Goal: Information Seeking & Learning: Find specific page/section

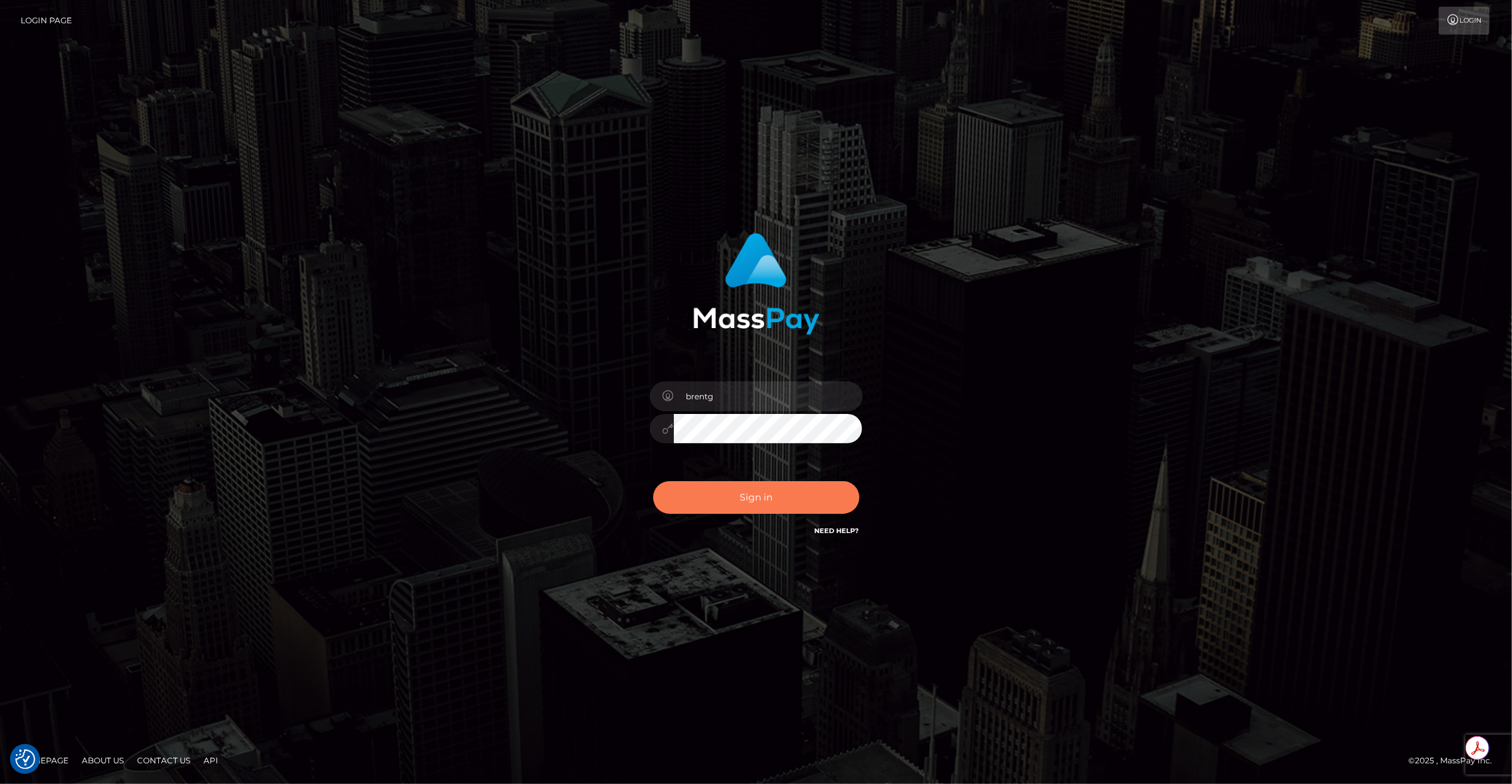
click at [760, 504] on button "Sign in" at bounding box center [756, 498] width 207 height 33
type input "brentg"
click at [760, 504] on button "Sign in" at bounding box center [756, 498] width 207 height 33
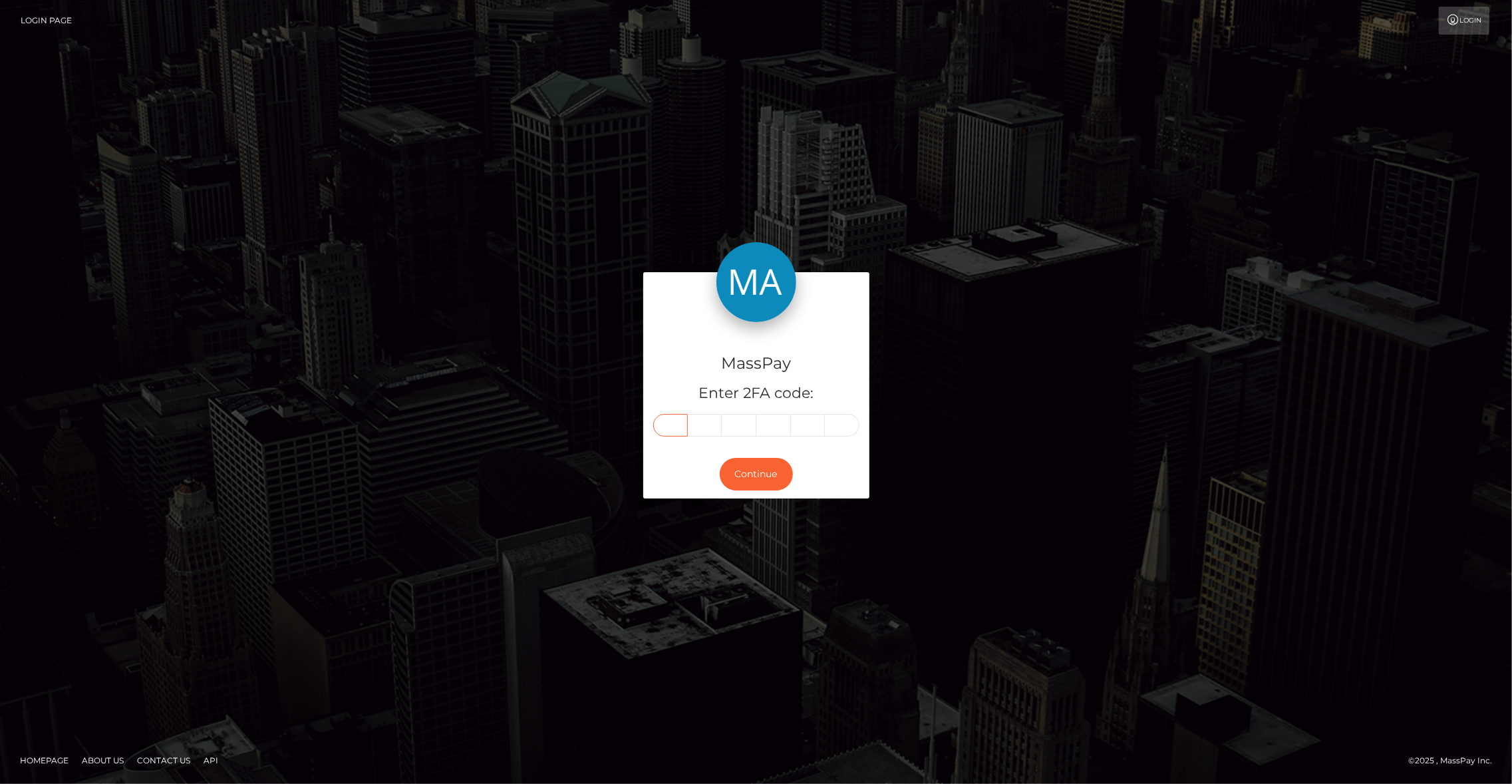
paste input "0"
type input "0"
type input "7"
type input "5"
type input "3"
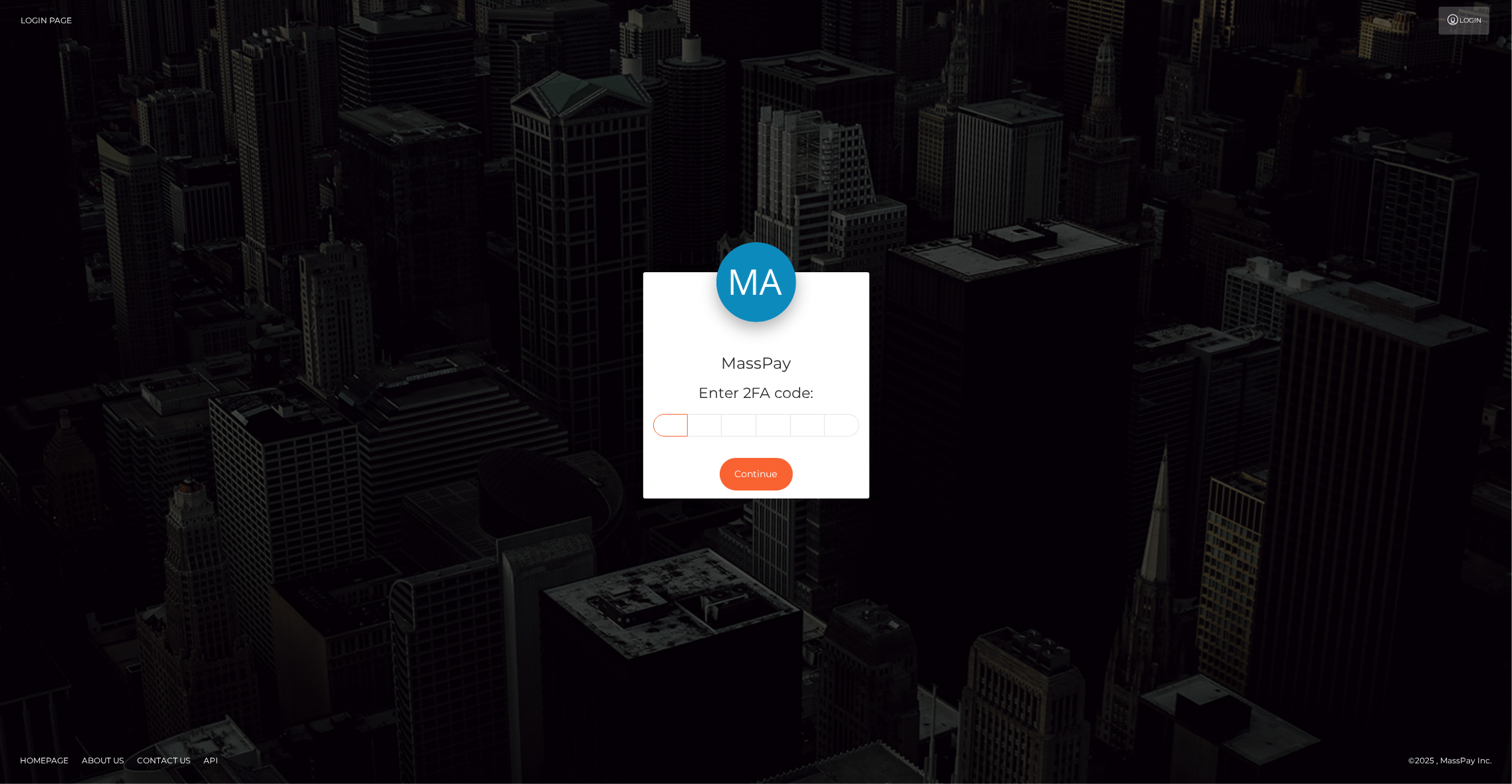
type input "1"
type input "7"
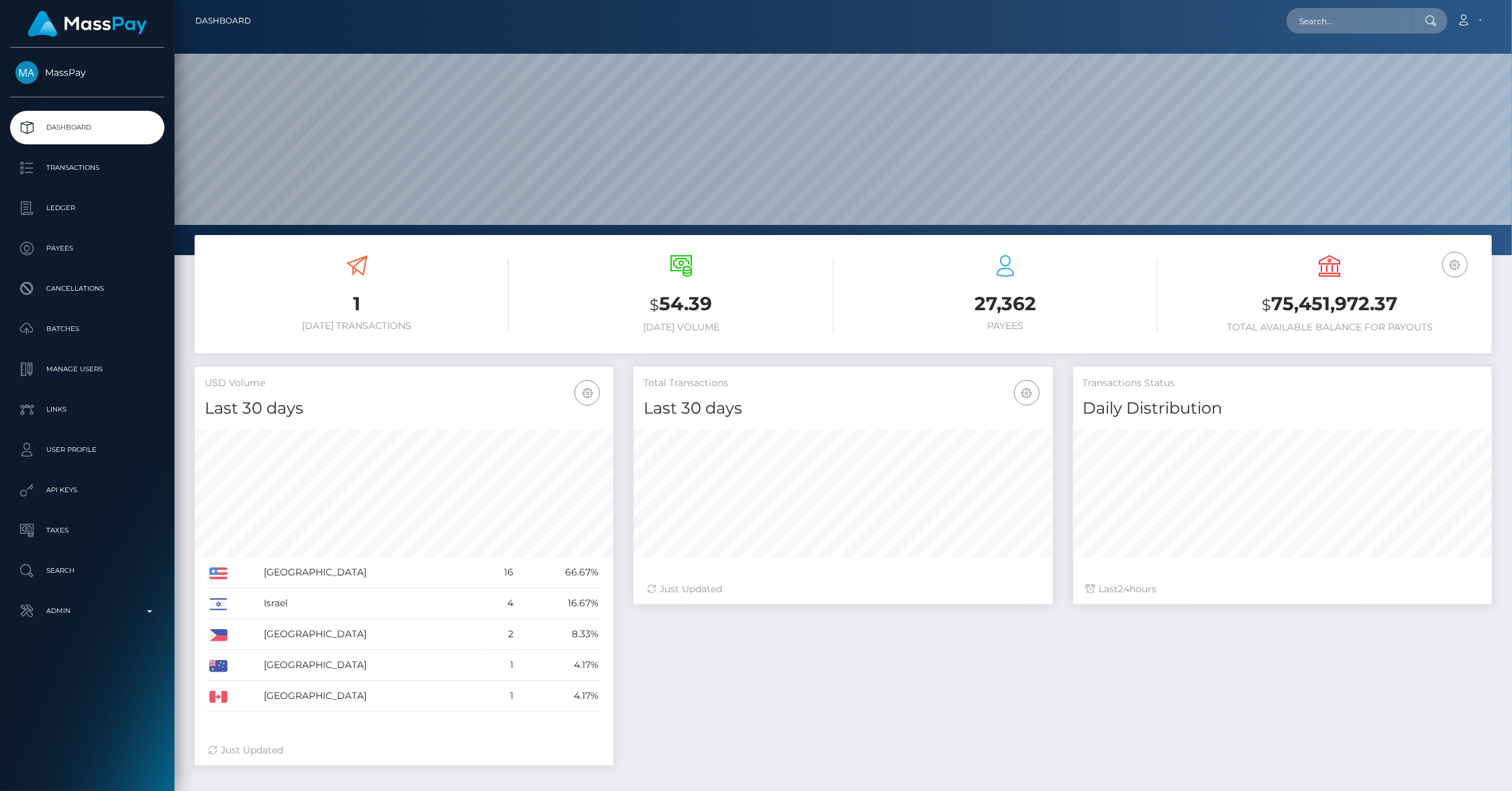
scroll to position [238, 419]
click at [1333, 27] on input "text" at bounding box center [1349, 21] width 126 height 26
paste input "pout_KpdrYULjv9Che"
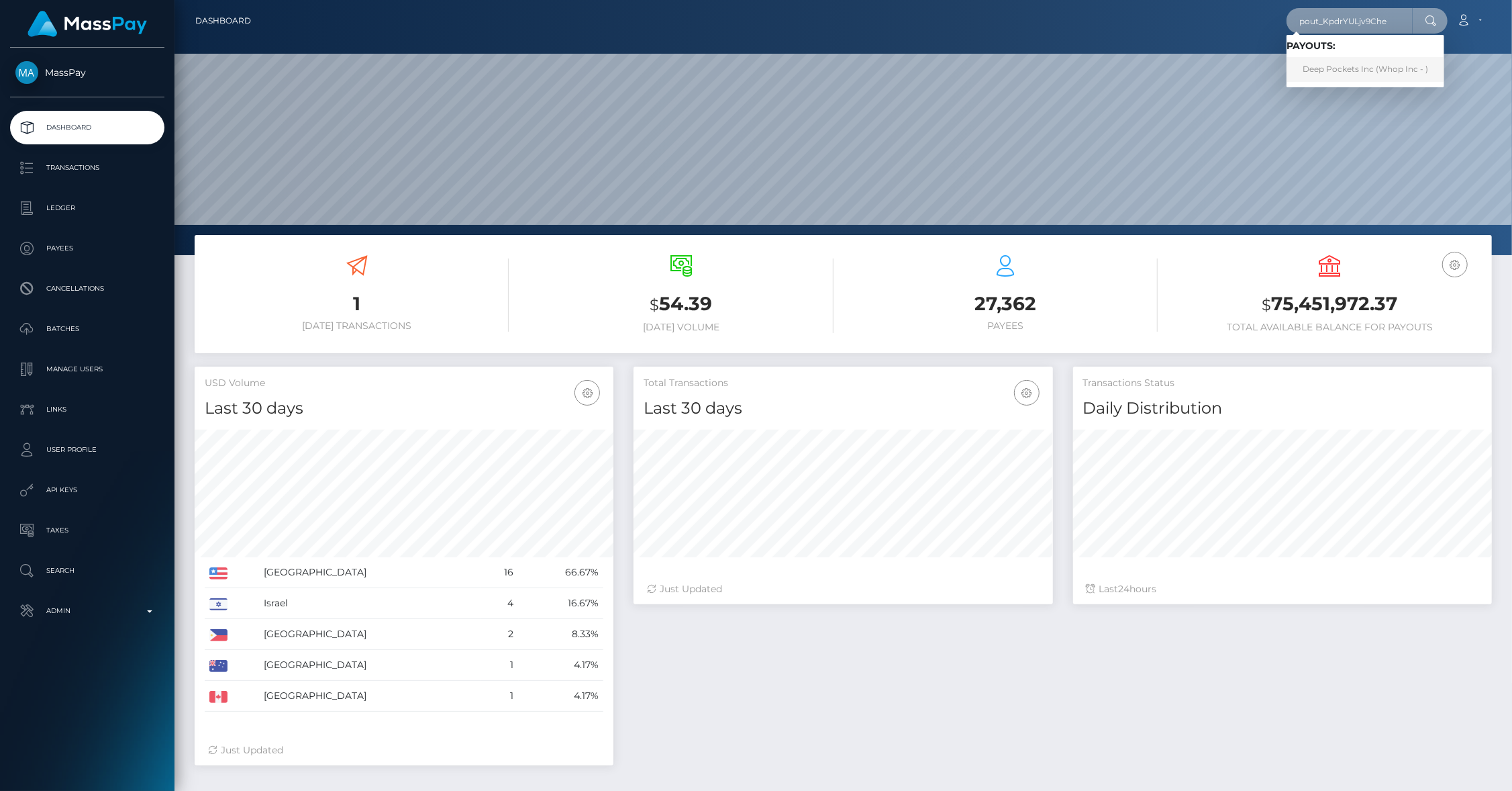
type input "pout_KpdrYULjv9Che"
click at [1358, 77] on link "Deep Pockets Inc (Whop Inc - )" at bounding box center [1365, 69] width 157 height 25
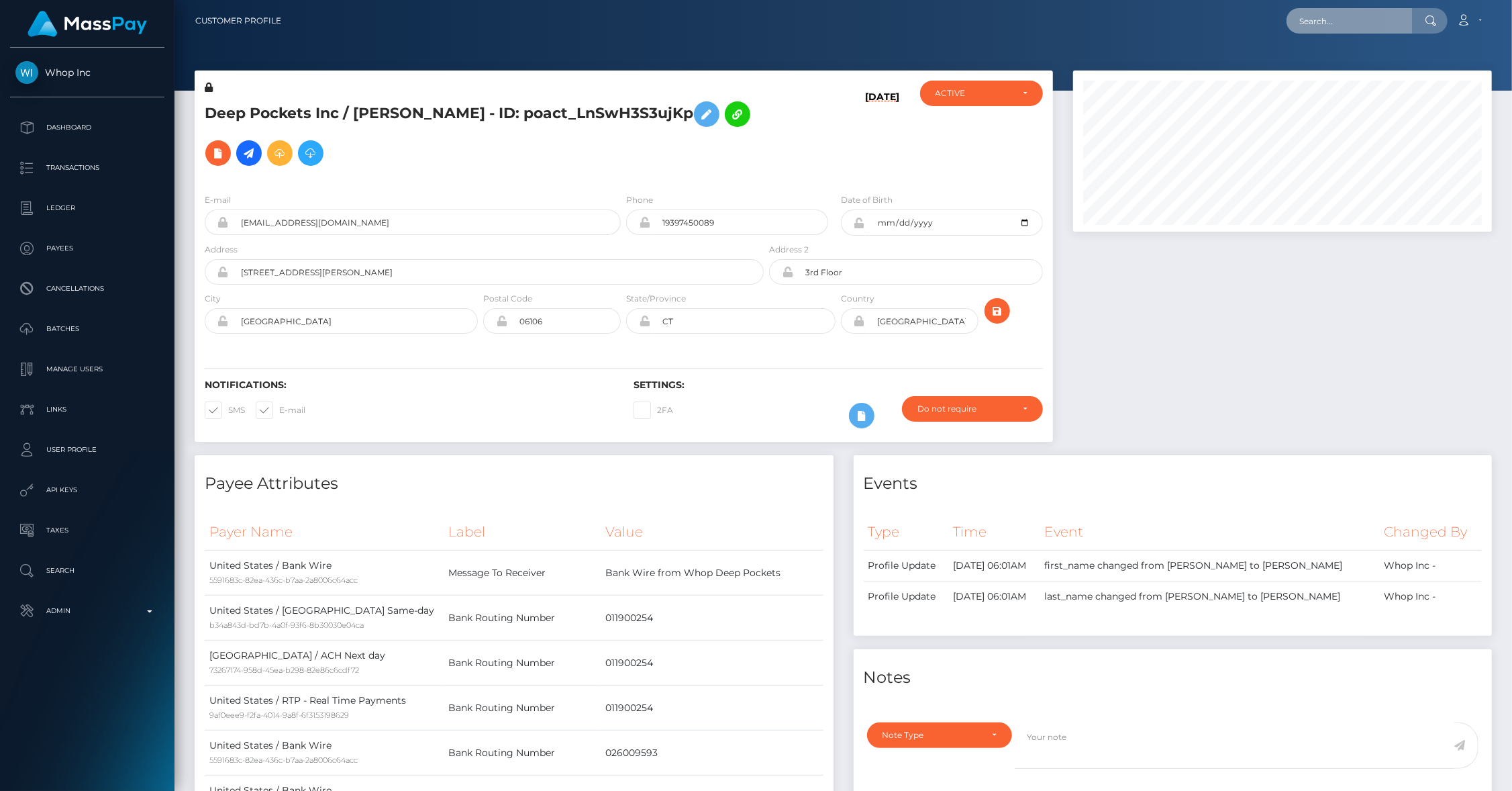
click at [1338, 27] on input "text" at bounding box center [1349, 21] width 126 height 26
paste input "675ce4a2ee7145d38d3c60263b73096c"
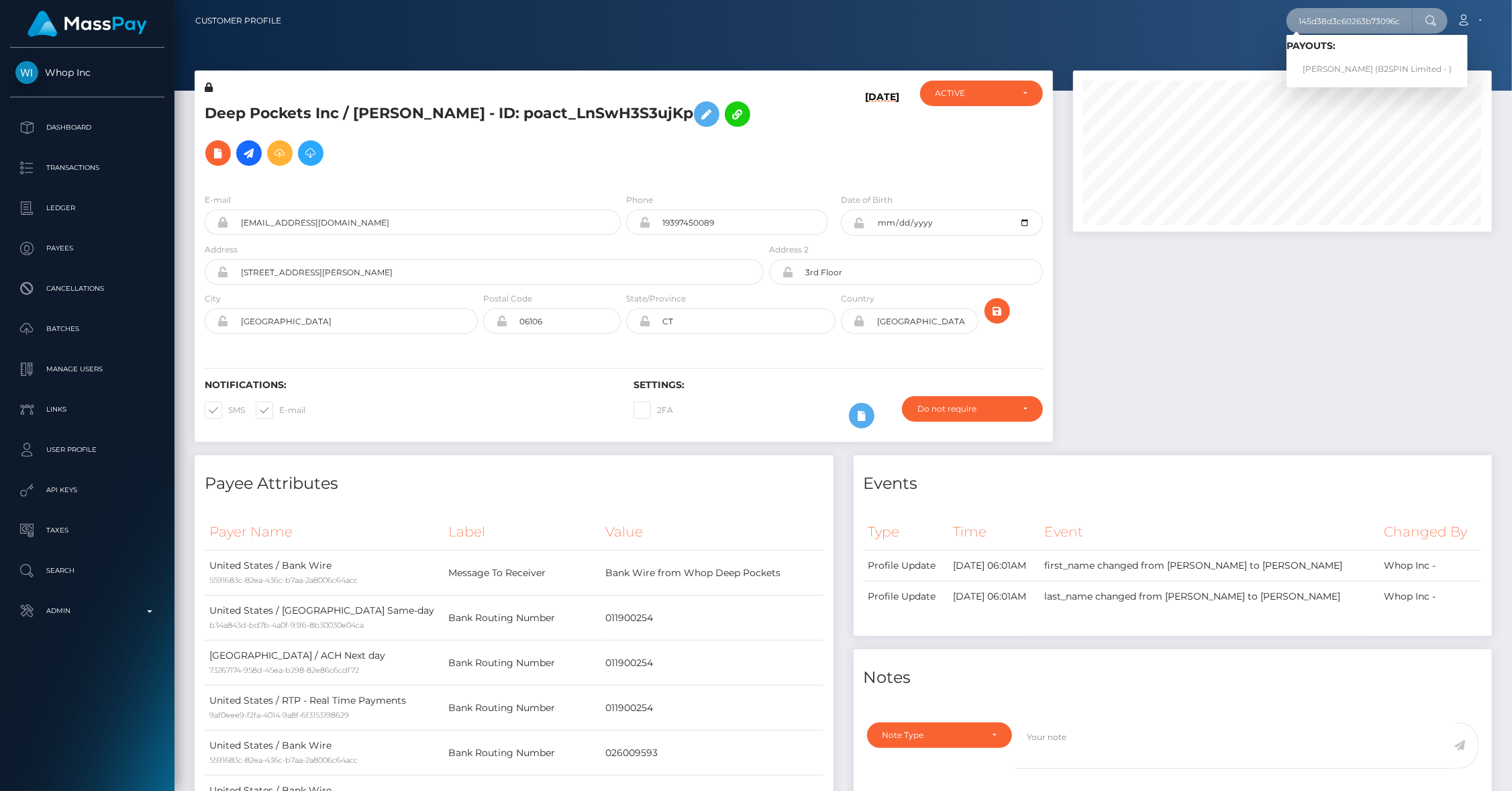
type input "675ce4a2ee7145d38d3c60263b73096c"
click at [1359, 64] on link "JAMES RYAN MULSTAY (B2SPIN Limited - )" at bounding box center [1377, 69] width 181 height 25
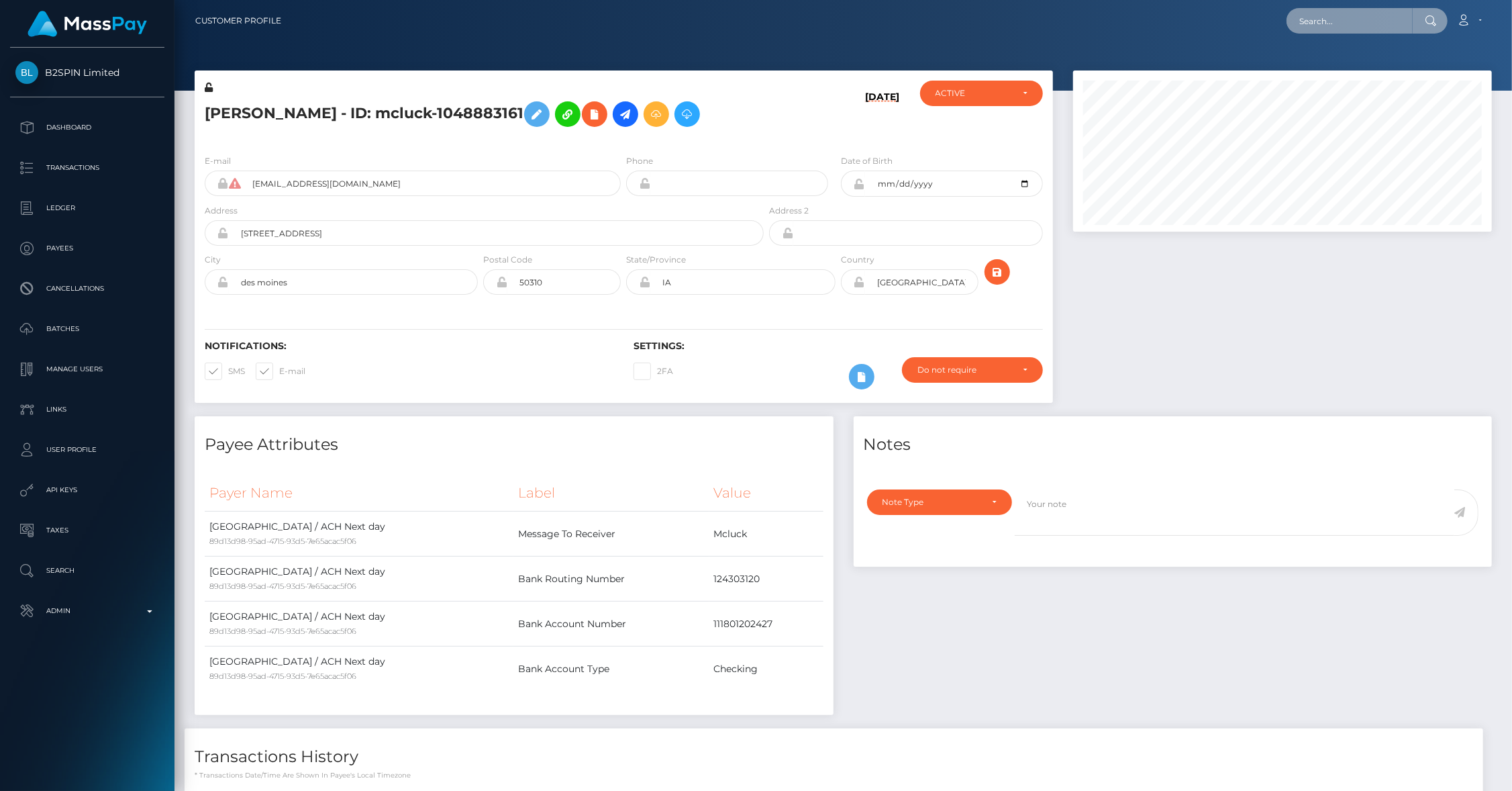
click at [1349, 23] on input "text" at bounding box center [1349, 21] width 126 height 26
paste input "1f08b20ee333457a800ca9d273c30844"
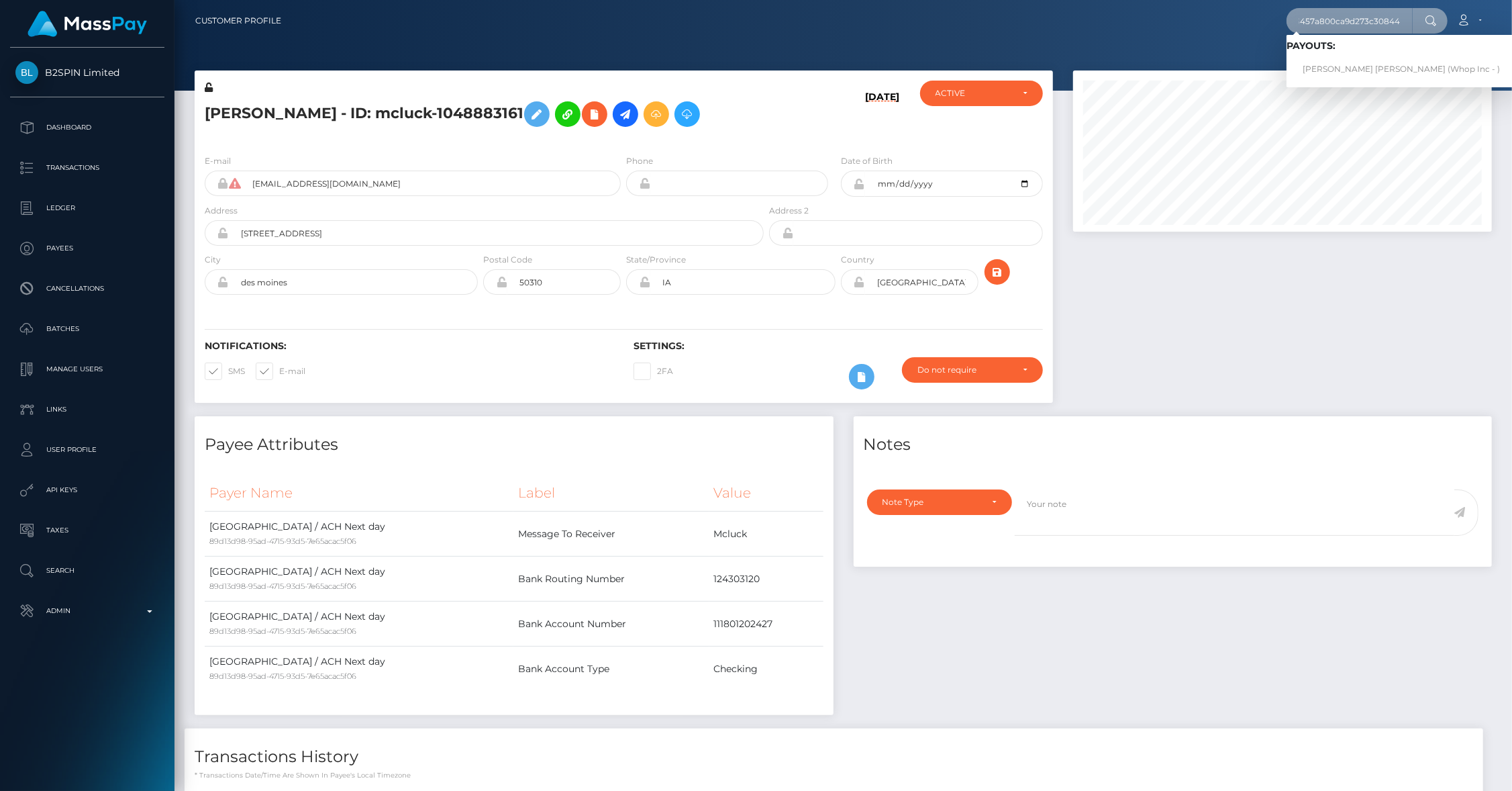
type input "1f08b20ee333457a800ca9d273c30844"
click at [1346, 62] on link "DANIEL ALEXIO PIMENTEL (Whop Inc - )" at bounding box center [1401, 69] width 230 height 25
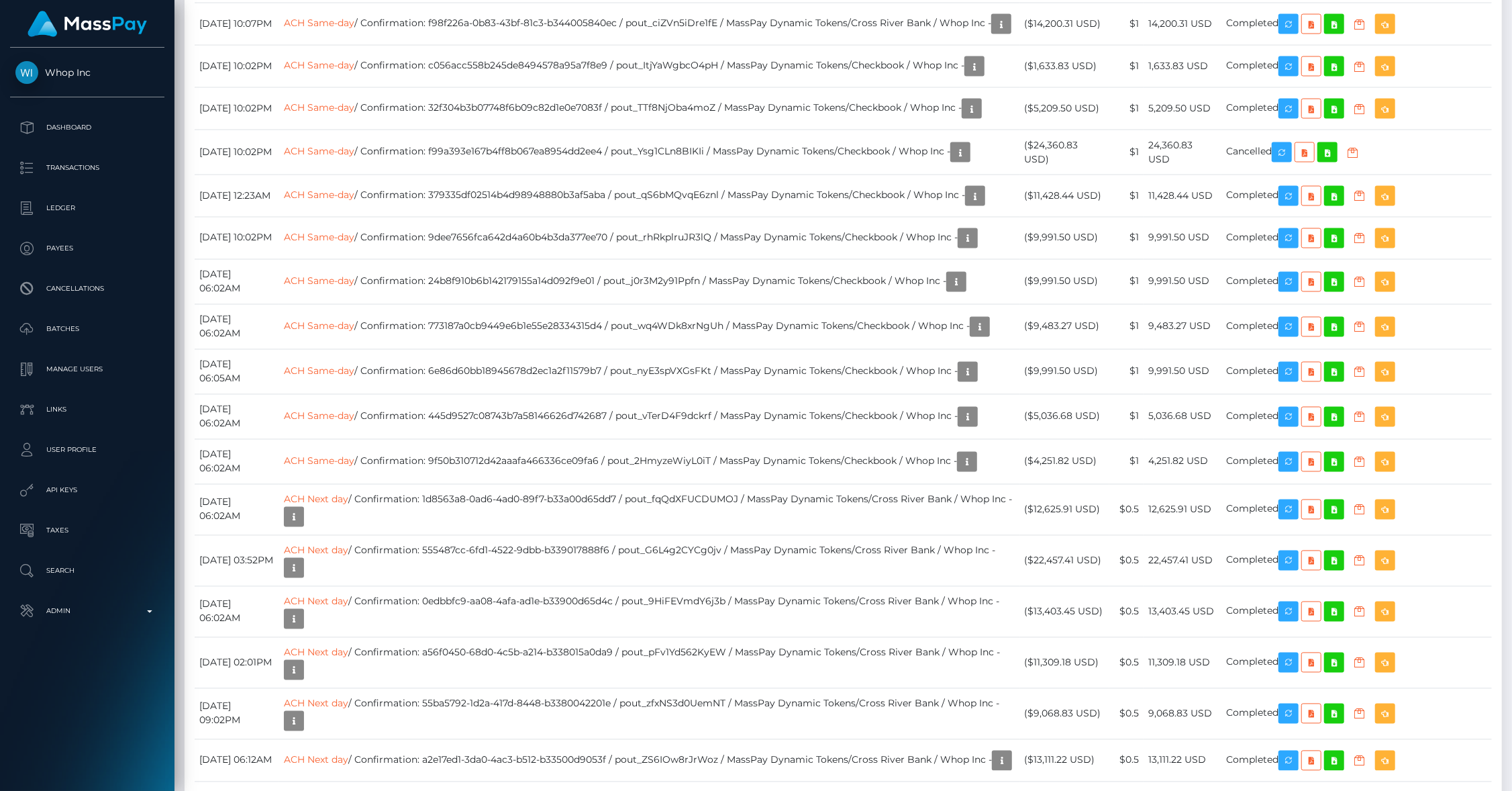
scroll to position [2065, 0]
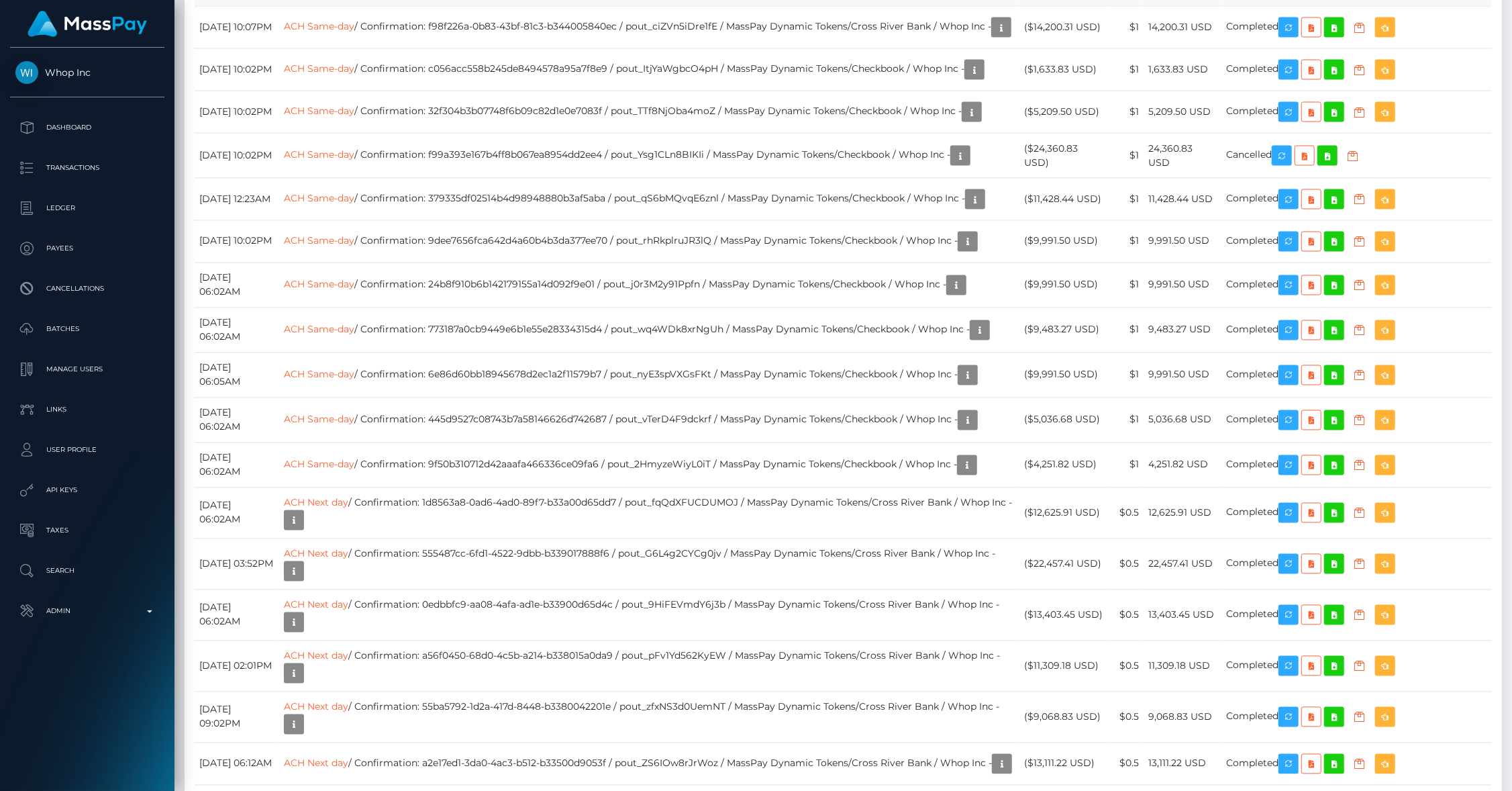
drag, startPoint x: 657, startPoint y: 383, endPoint x: 758, endPoint y: 384, distance: 101.0
copy td "pout_EP5m9fAINo5Ar"
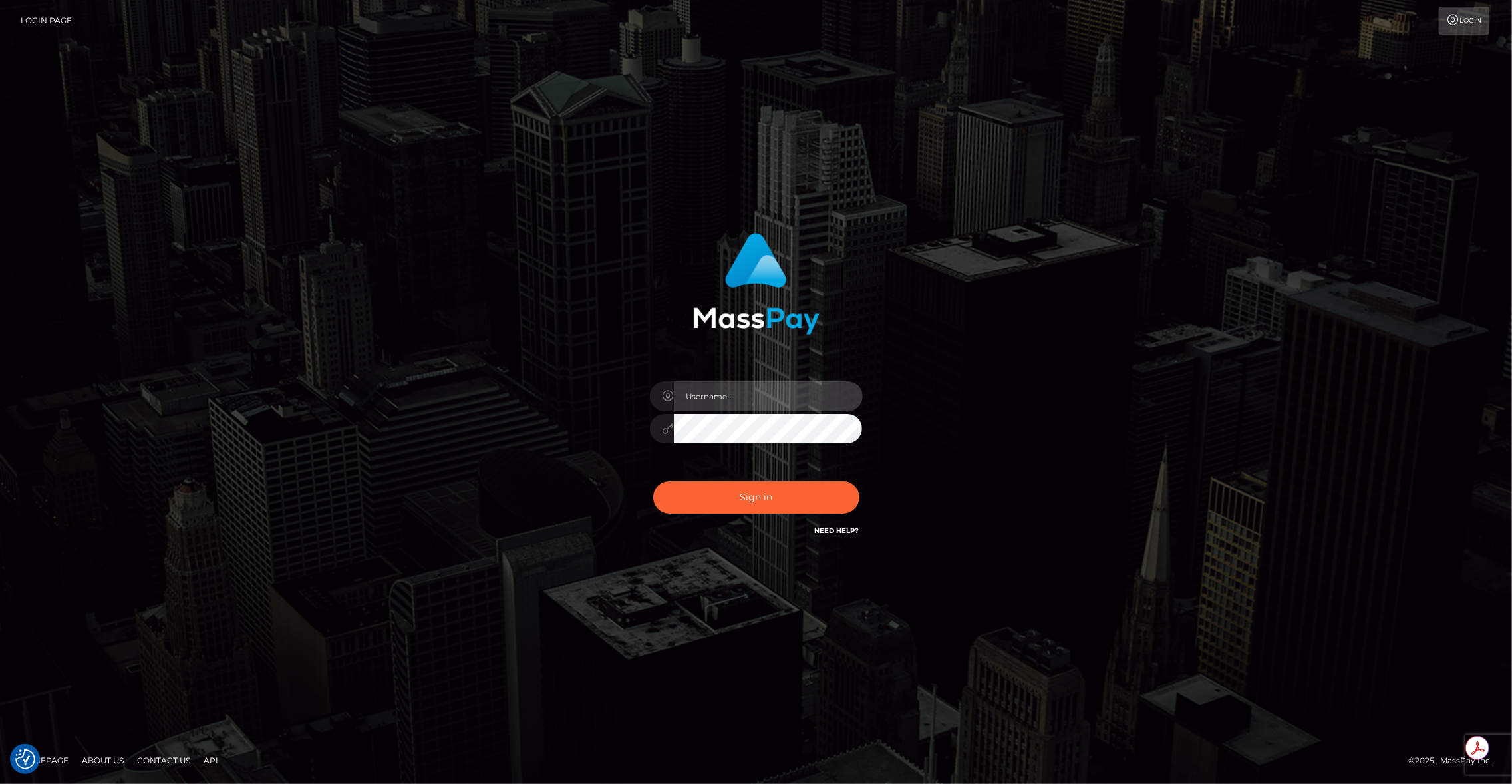
type input "brentg"
click at [717, 495] on button "Sign in" at bounding box center [756, 498] width 207 height 33
type input "brentg"
click at [764, 489] on button "Sign in" at bounding box center [756, 498] width 207 height 33
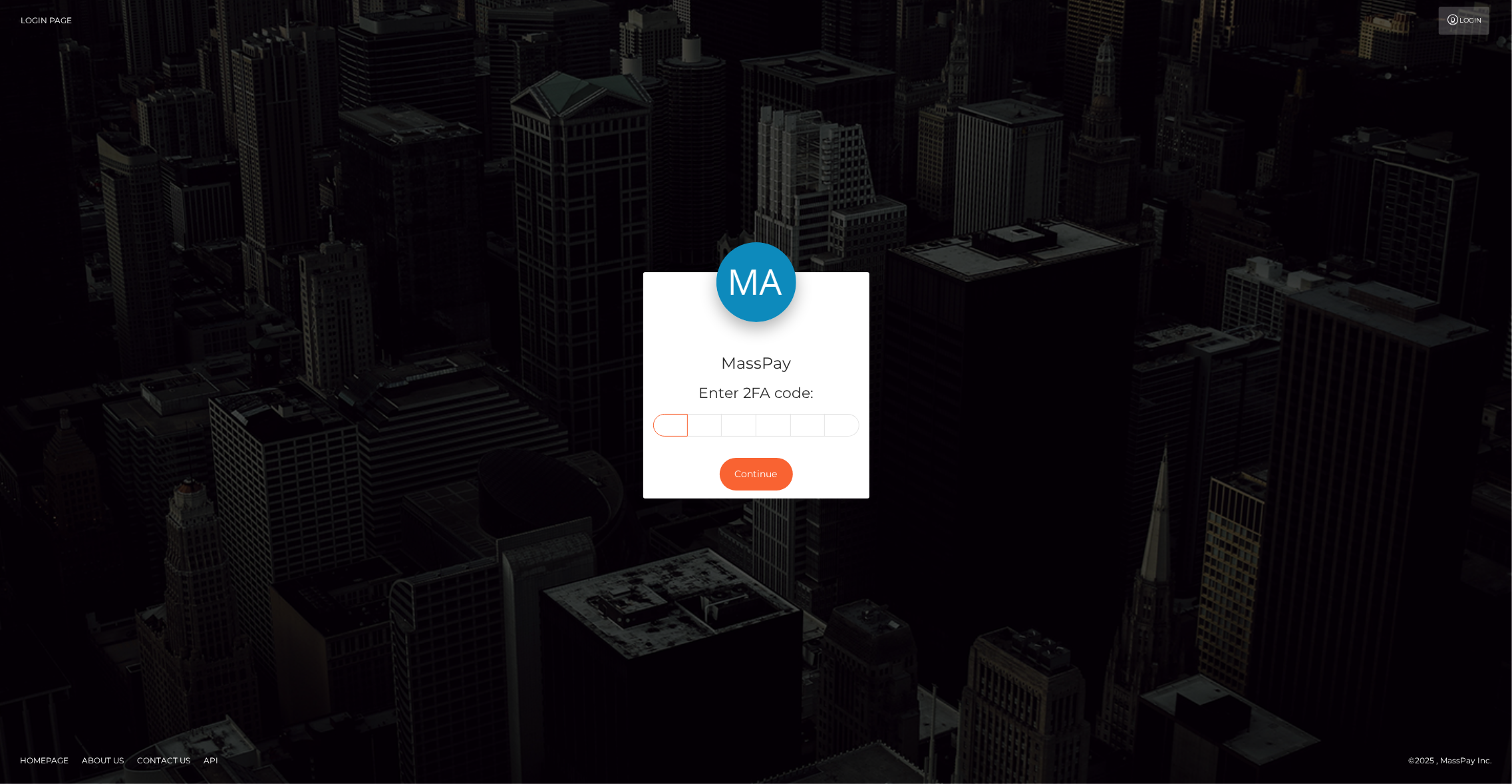
paste input "0"
type input "0"
type input "6"
type input "0"
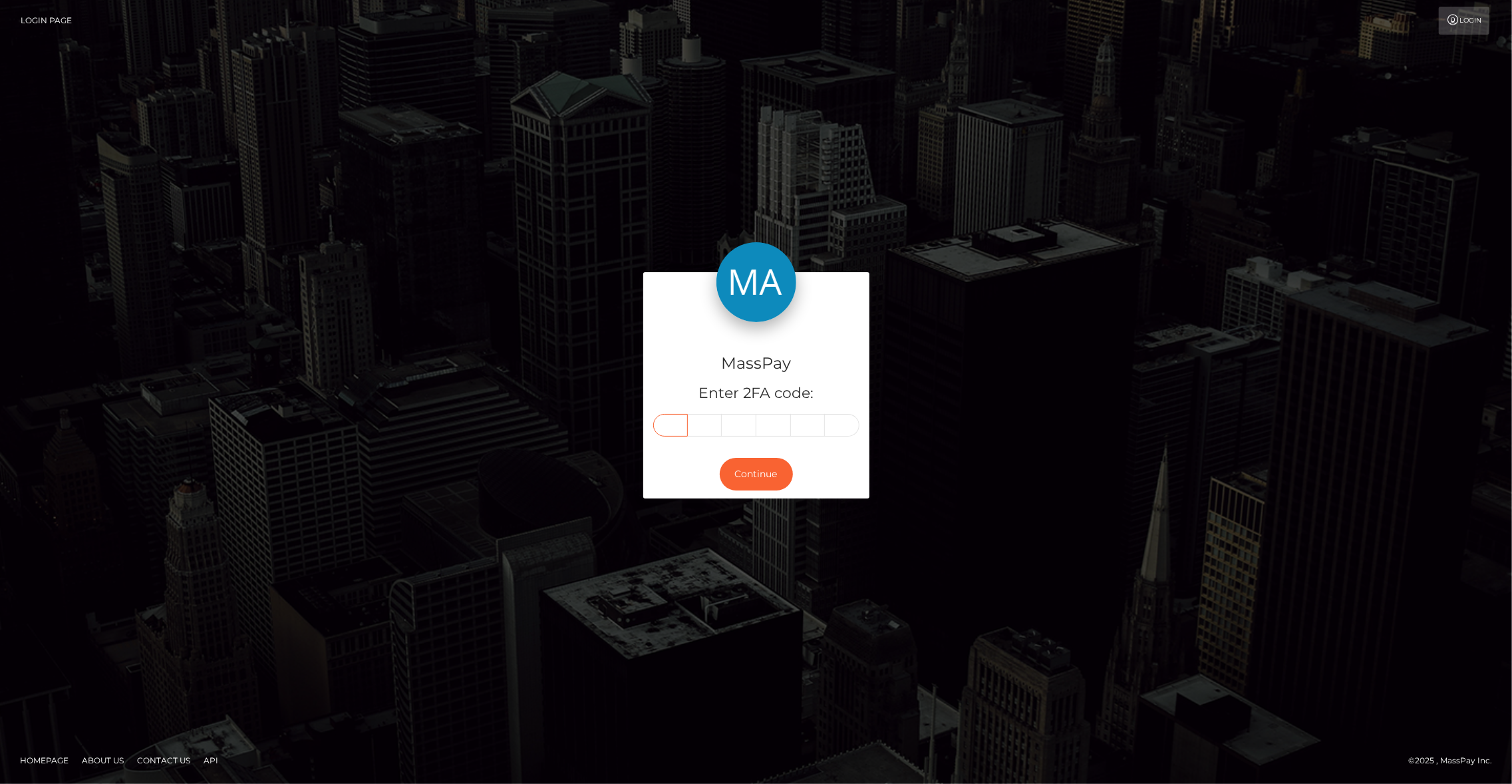
type input "9"
type input "4"
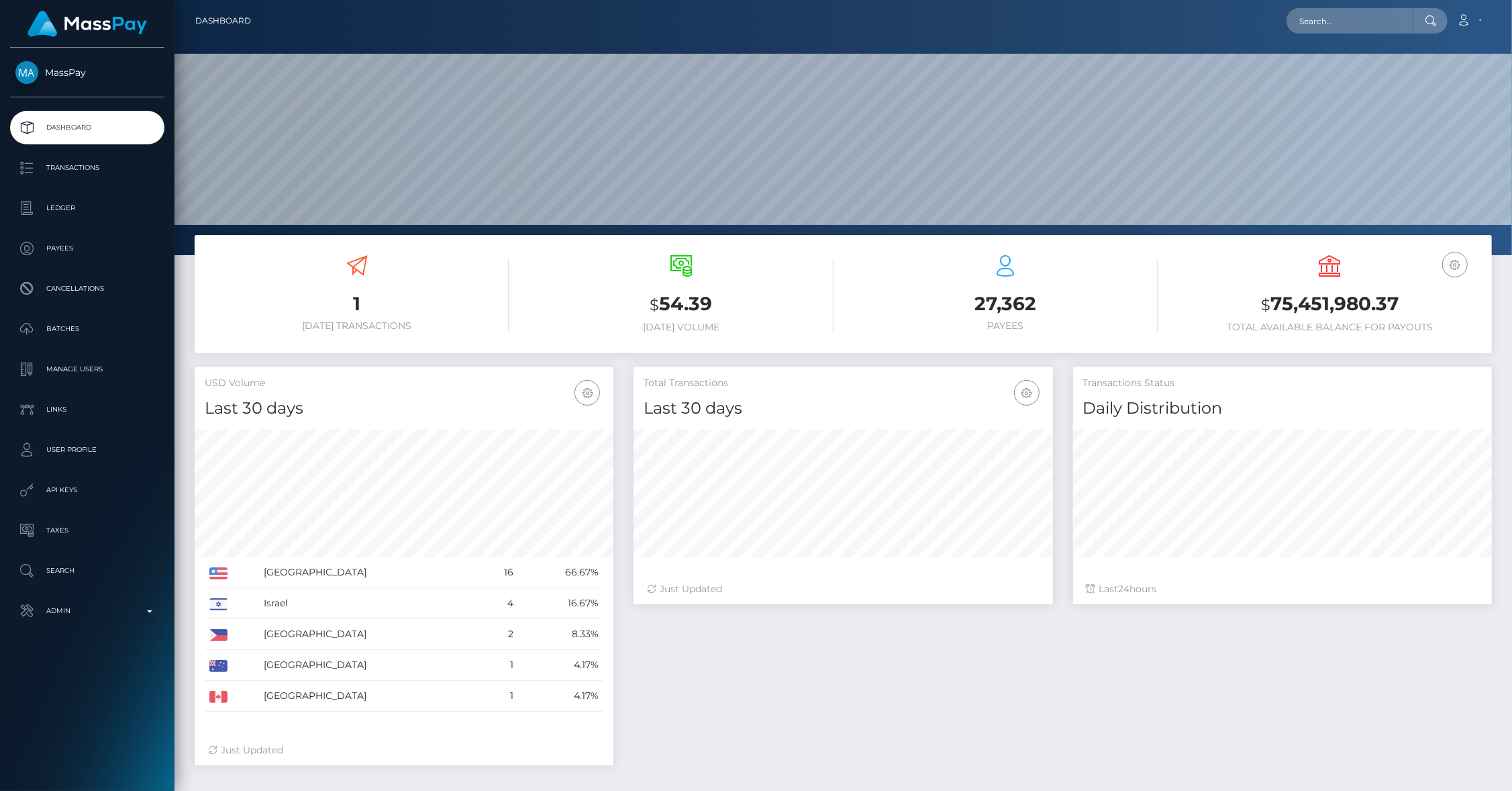
scroll to position [238, 419]
click at [1326, 29] on input "text" at bounding box center [1349, 21] width 126 height 26
paste input "817812155159031809_2"
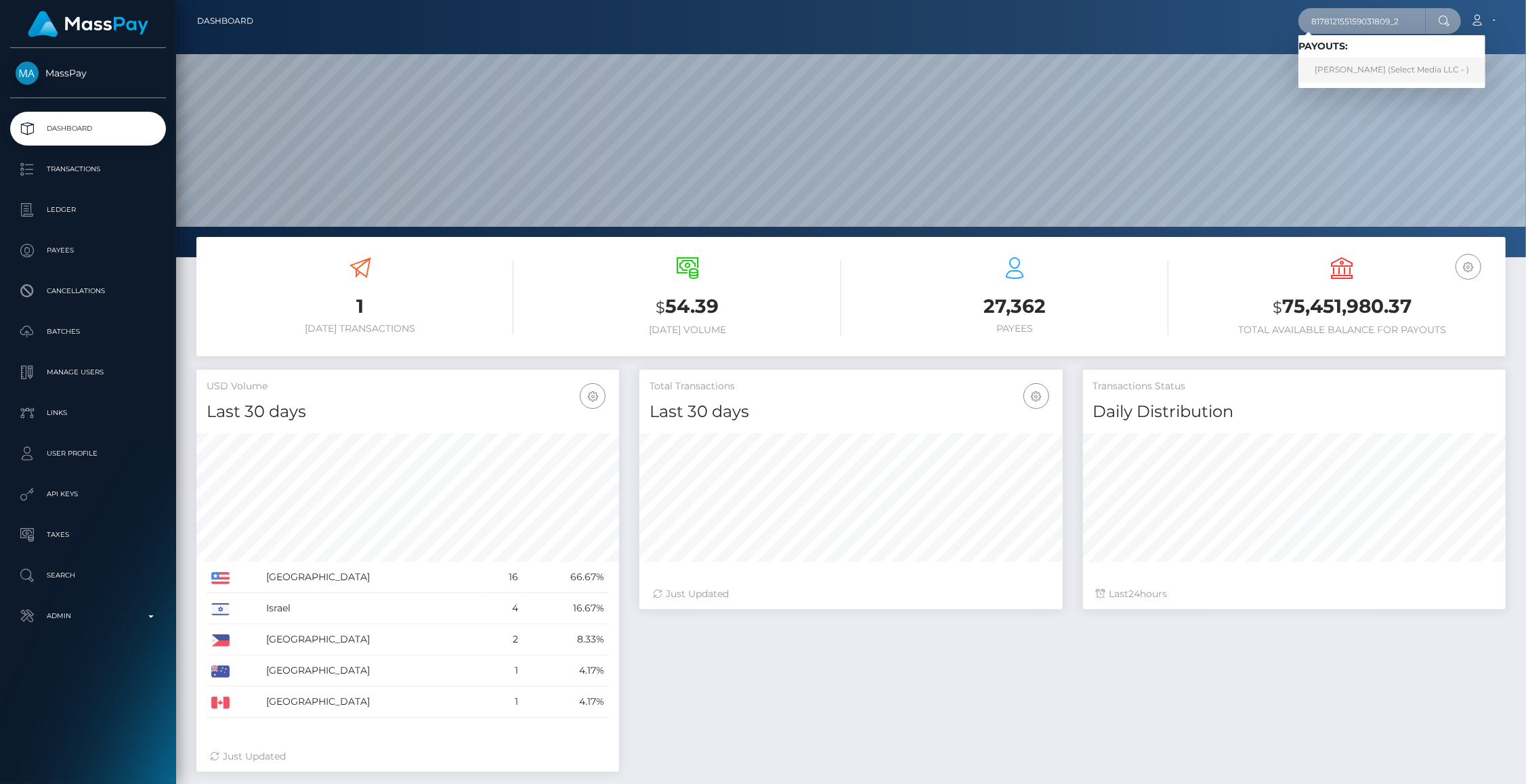
type input "817812155159031809_2"
click at [1371, 67] on link "QUINCY FRANCIS Antoine (Select Media LLC - )" at bounding box center [1391, 70] width 187 height 25
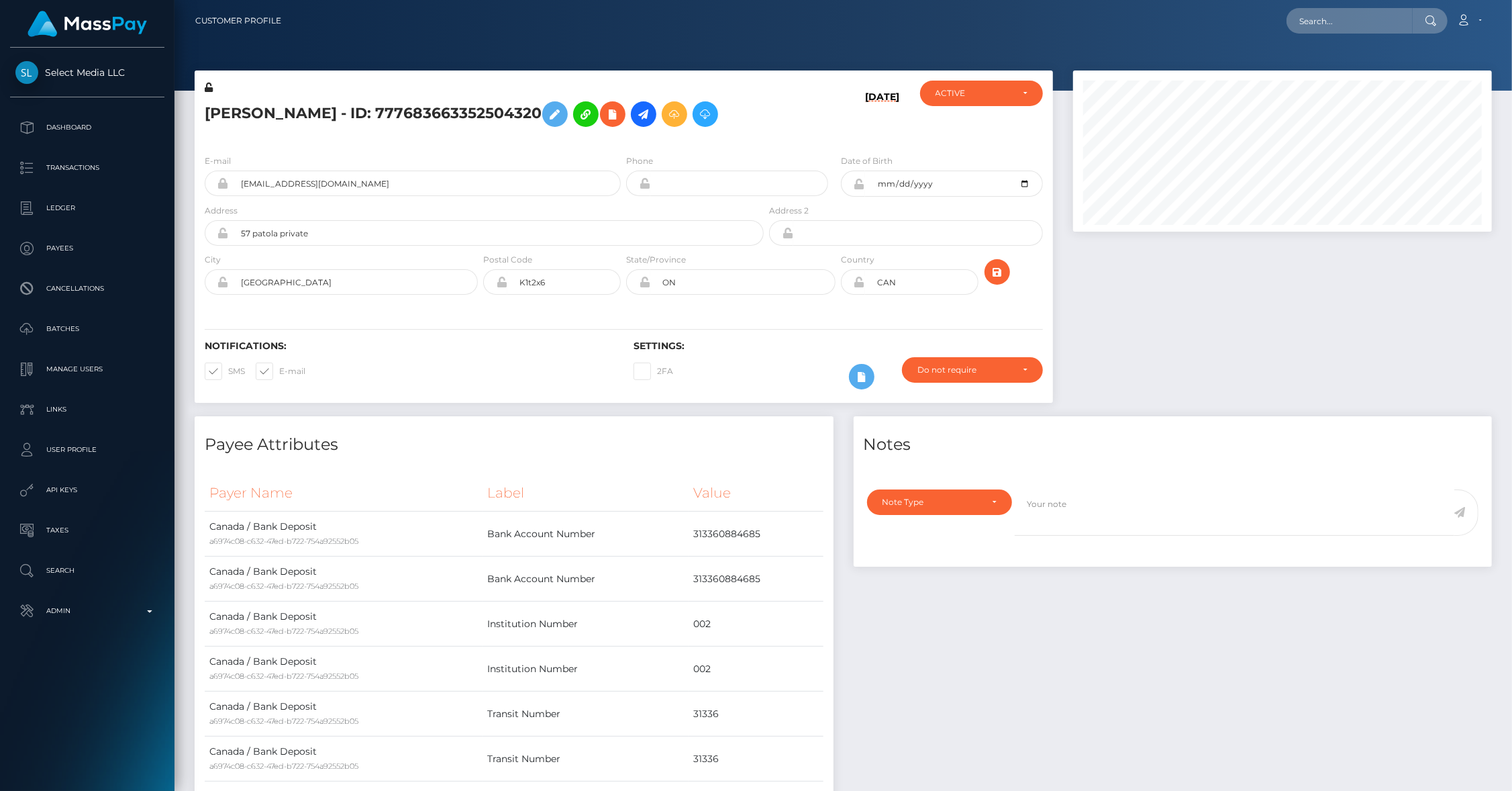
click at [1359, 4] on nav "Customer Profile Loading... Loading... Account" at bounding box center [843, 20] width 1338 height 42
click at [1351, 13] on input "text" at bounding box center [1349, 21] width 126 height 26
type input "[PERSON_NAME][EMAIL_ADDRESS][DOMAIN_NAME]"
click at [1331, 94] on link "Jonathan Levi" at bounding box center [1340, 97] width 107 height 25
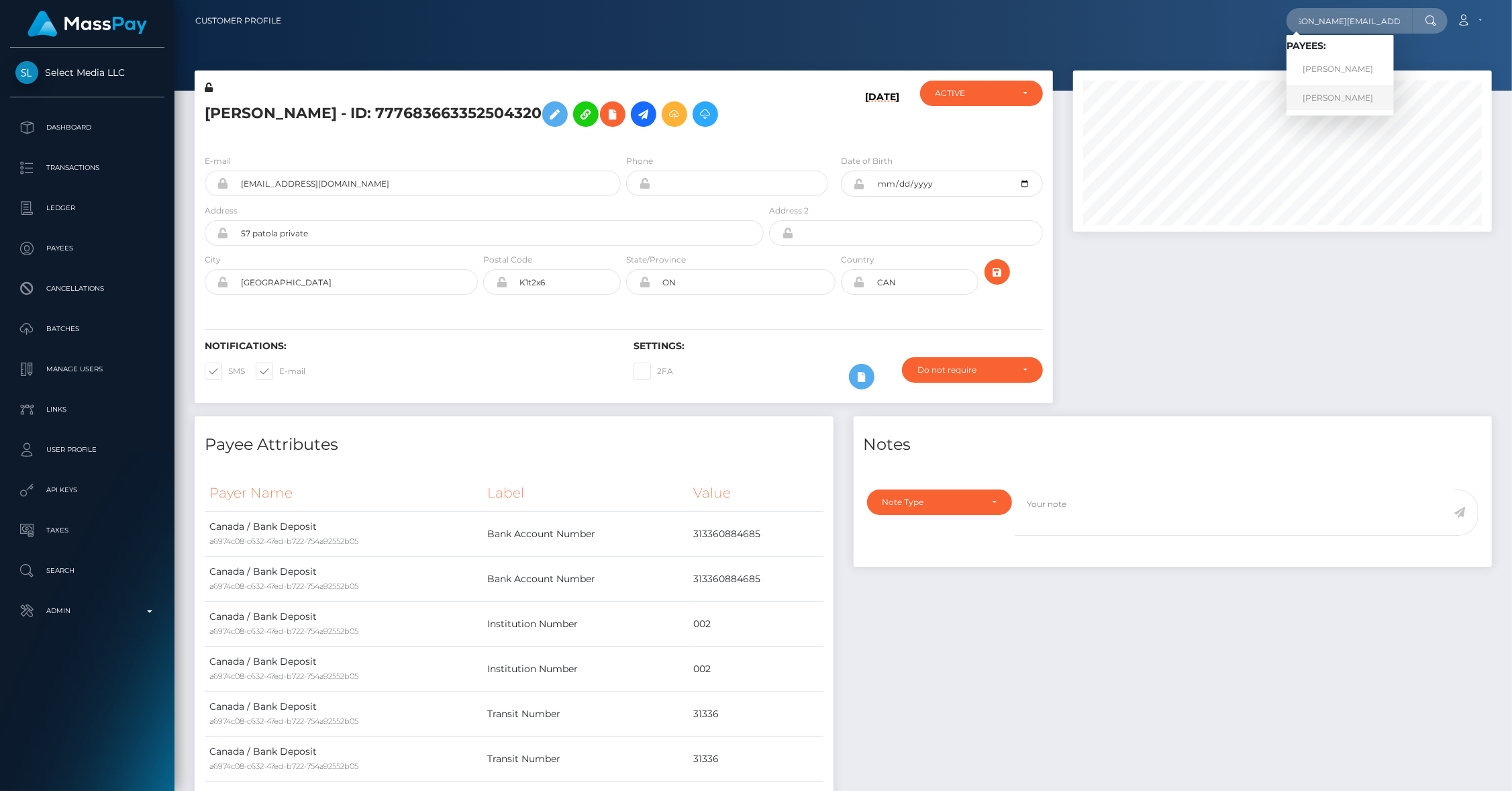
scroll to position [0, 0]
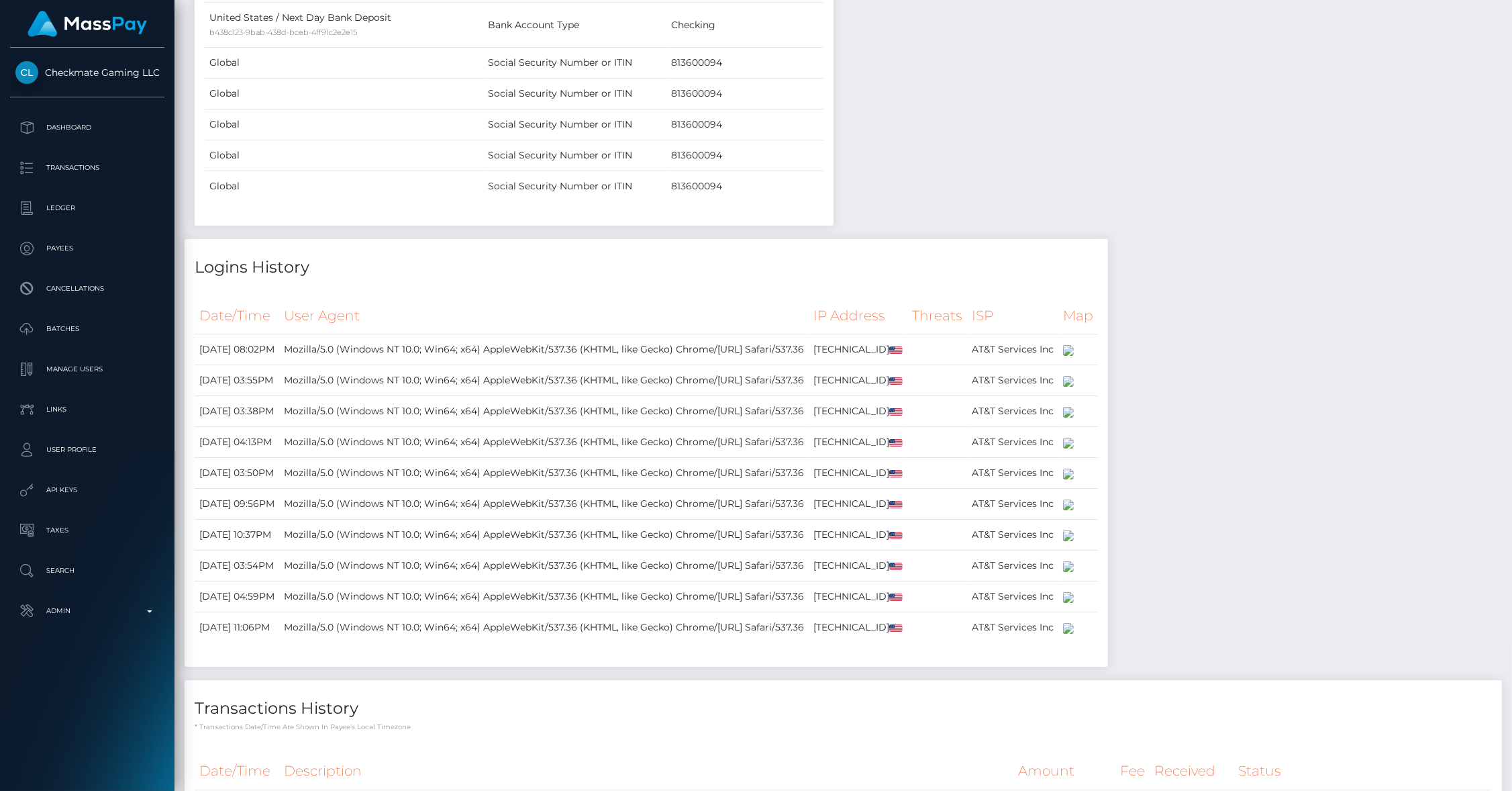
scroll to position [5127, 0]
